Goal: Navigation & Orientation: Find specific page/section

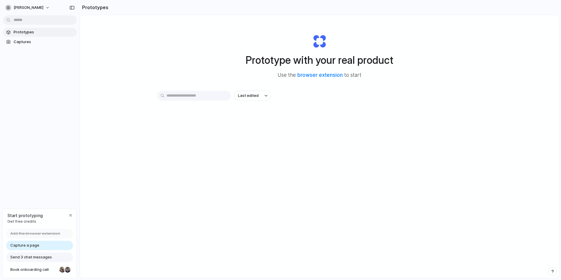
click at [28, 34] on span "Prototypes" at bounding box center [44, 32] width 61 height 6
click at [219, 43] on div "Prototype with your real product Use the browser extension to start" at bounding box center [320, 54] width 236 height 64
click at [529, 48] on div "Prototype with your real product Use the browser extension to start Last edited" at bounding box center [319, 162] width 479 height 294
click at [352, 104] on div "Last edited" at bounding box center [319, 117] width 325 height 52
click at [194, 80] on div "Prototype with your real product Use the browser extension to start Last edited" at bounding box center [319, 162] width 479 height 294
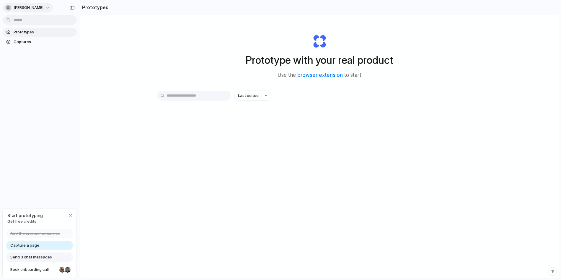
click at [33, 8] on span "[PERSON_NAME]" at bounding box center [29, 8] width 30 height 6
drag, startPoint x: 56, startPoint y: 81, endPoint x: 38, endPoint y: 100, distance: 26.4
click at [38, 100] on body "ihan-cheng Prototypes Captures Start prototyping Get free credits Add the brows…" at bounding box center [280, 140] width 561 height 280
click at [38, 100] on div "Settings Invite members Change theme Sign out" at bounding box center [280, 140] width 561 height 280
click at [24, 31] on span "Prototypes" at bounding box center [44, 32] width 61 height 6
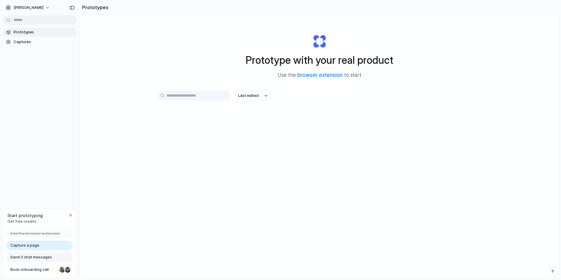
click at [62, 167] on div "ihan-cheng Prototypes Captures Start prototyping Get free credits Add the brows…" at bounding box center [40, 140] width 80 height 280
drag, startPoint x: 171, startPoint y: 148, endPoint x: 208, endPoint y: 114, distance: 50.8
click at [171, 148] on div "Prototype with your real product Use the browser extension to start Last edited" at bounding box center [319, 162] width 479 height 294
click at [249, 98] on span "Last edited" at bounding box center [248, 96] width 21 height 6
click at [224, 108] on div "Last edited Last created Alphabetical" at bounding box center [280, 140] width 561 height 280
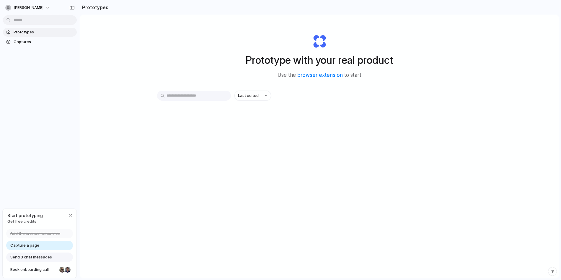
click at [223, 95] on input "text" at bounding box center [194, 96] width 74 height 10
click at [326, 85] on div "Prototype with your real product Use the browser extension to start" at bounding box center [320, 54] width 236 height 64
